Goal: Find specific page/section: Find specific page/section

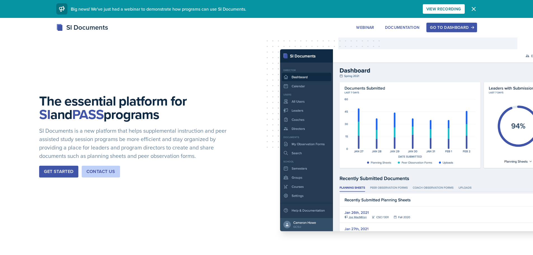
click at [459, 30] on div "Go to Dashboard" at bounding box center [451, 27] width 43 height 4
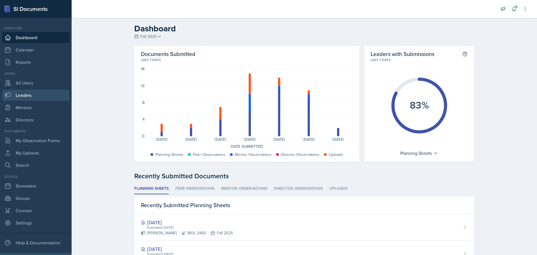
click at [20, 96] on link "Leaders" at bounding box center [35, 95] width 67 height 11
select select "a8c40de0-d7eb-4f82-90ee-ac0c6ce45f71"
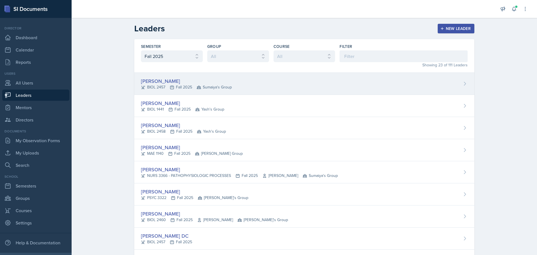
click at [155, 87] on div "BIOL 2457 Fall 2025 Sumaiya's Group" at bounding box center [186, 87] width 91 height 6
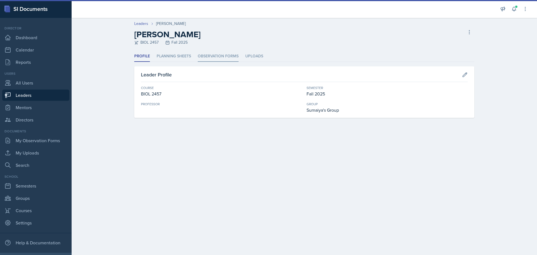
click at [211, 58] on li "Observation Forms" at bounding box center [218, 56] width 41 height 11
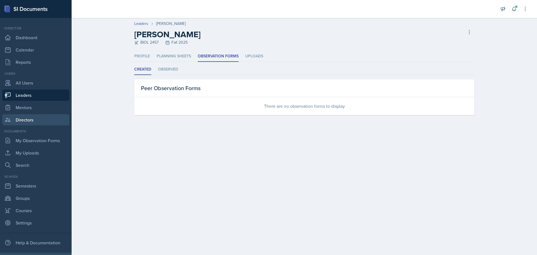
click at [18, 121] on link "Directors" at bounding box center [35, 119] width 67 height 11
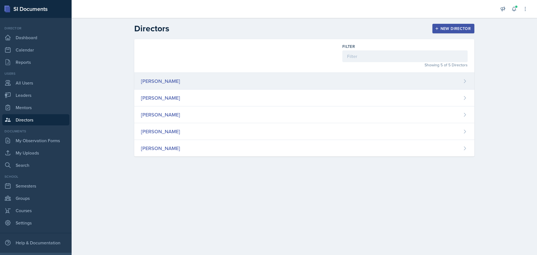
click at [154, 80] on div "[PERSON_NAME]" at bounding box center [160, 81] width 39 height 8
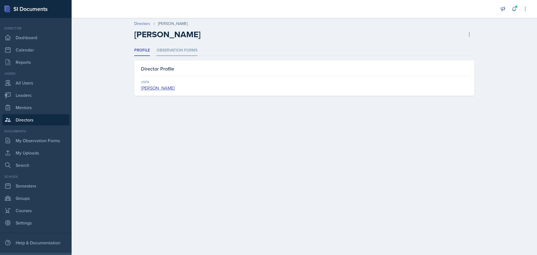
click at [175, 50] on li "Observation Forms" at bounding box center [177, 50] width 41 height 11
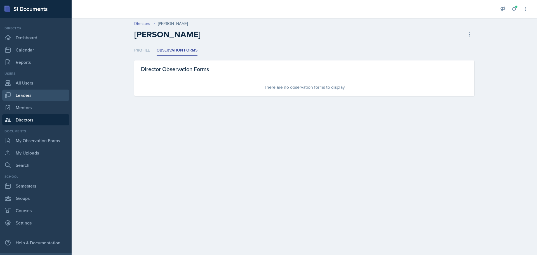
click at [23, 96] on link "Leaders" at bounding box center [35, 95] width 67 height 11
select select "a8c40de0-d7eb-4f82-90ee-ac0c6ce45f71"
